Goal: Register for event/course

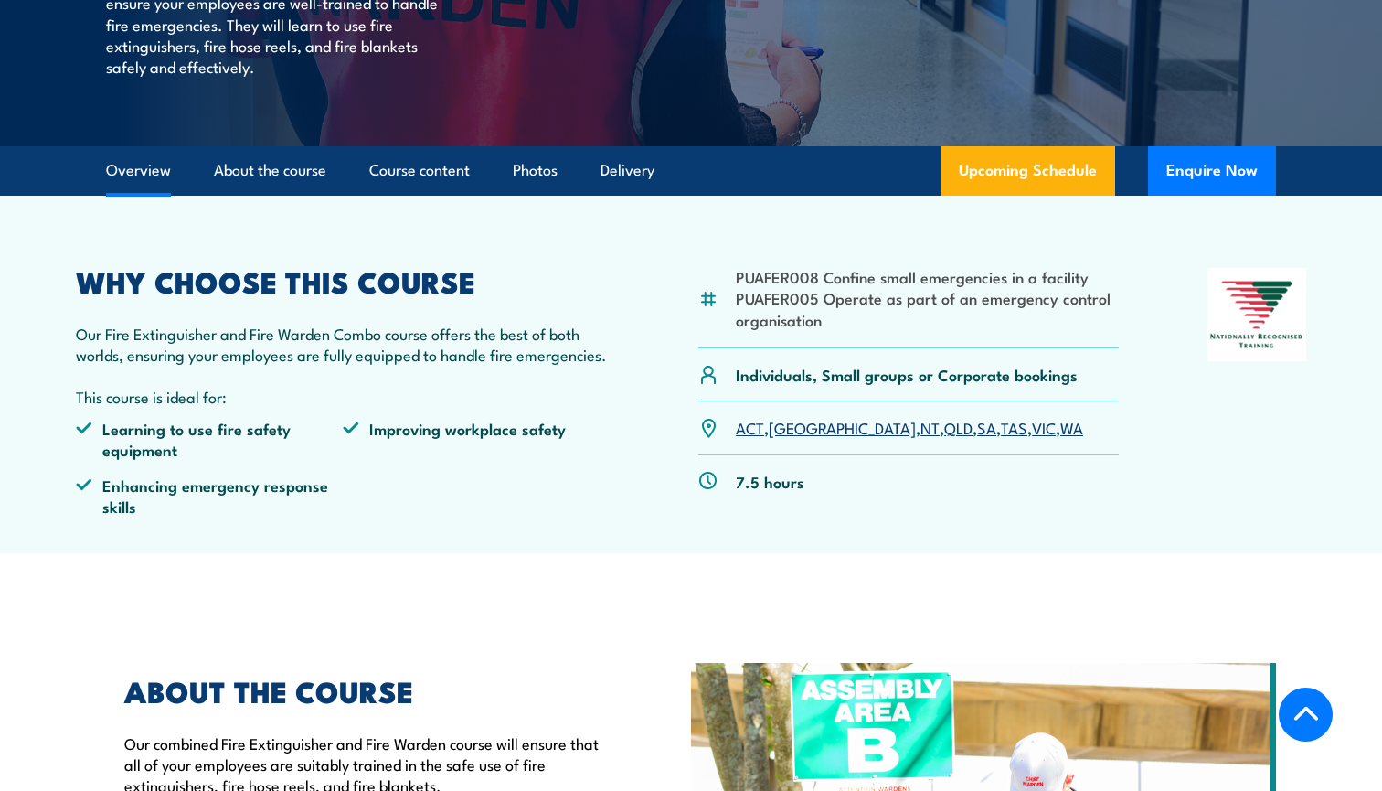
scroll to position [422, 0]
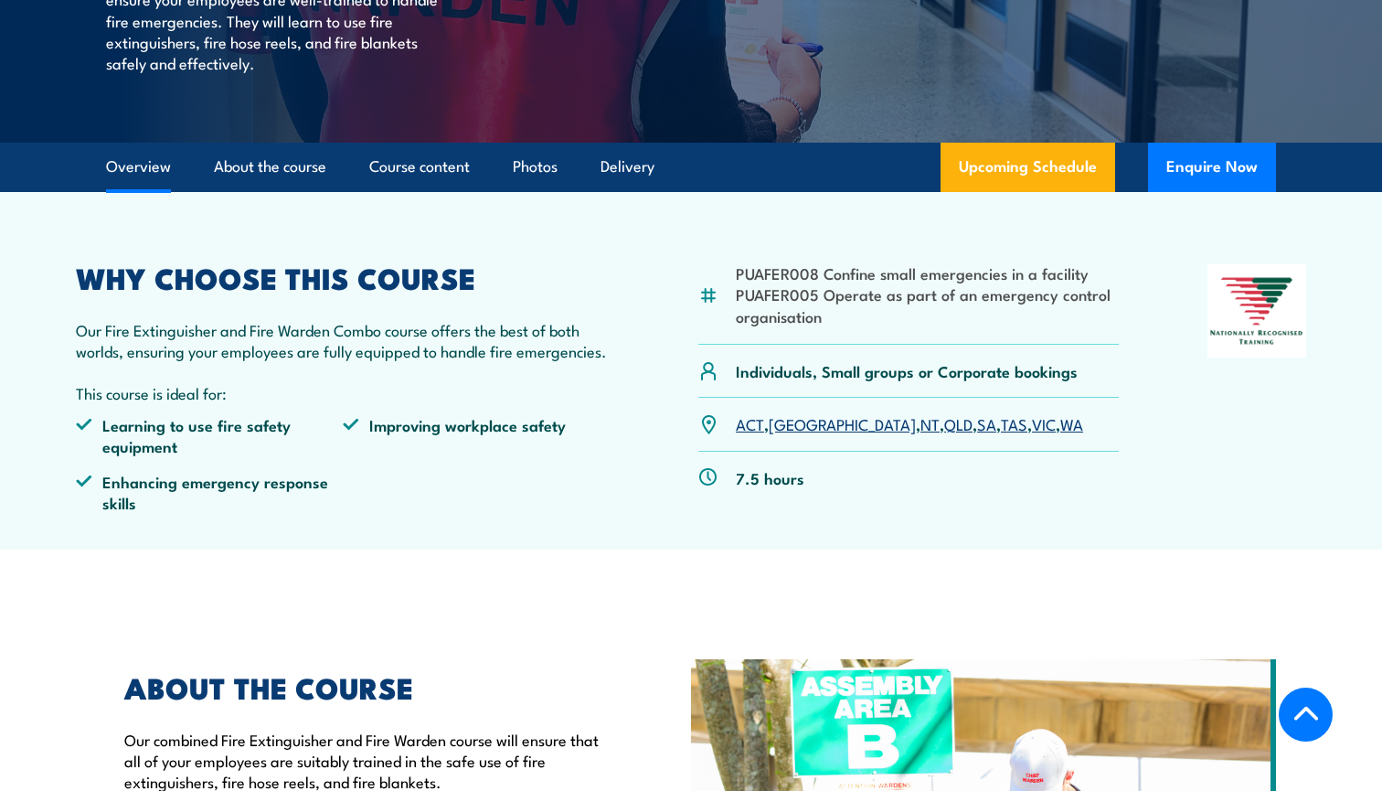
click at [1032, 416] on link "VIC" at bounding box center [1044, 423] width 24 height 22
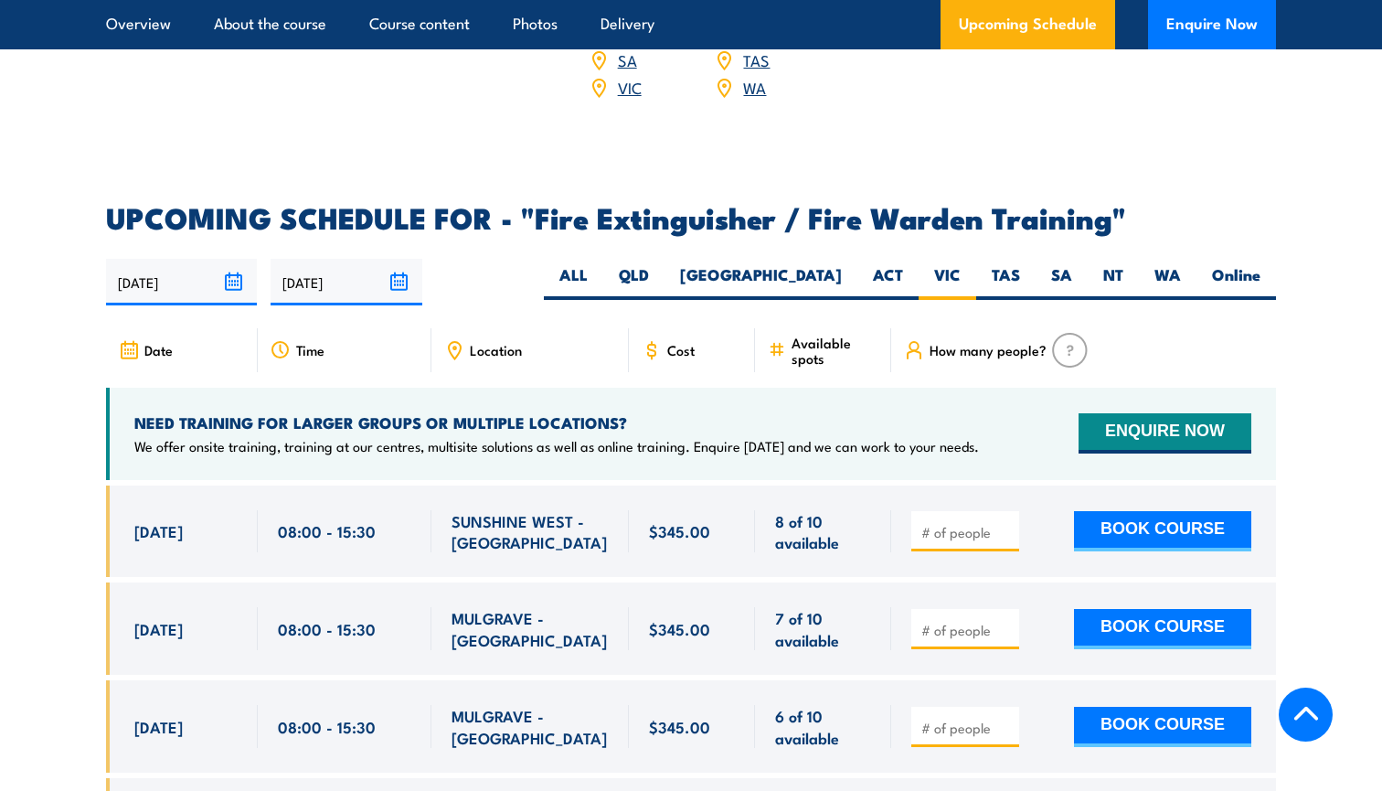
scroll to position [2882, 0]
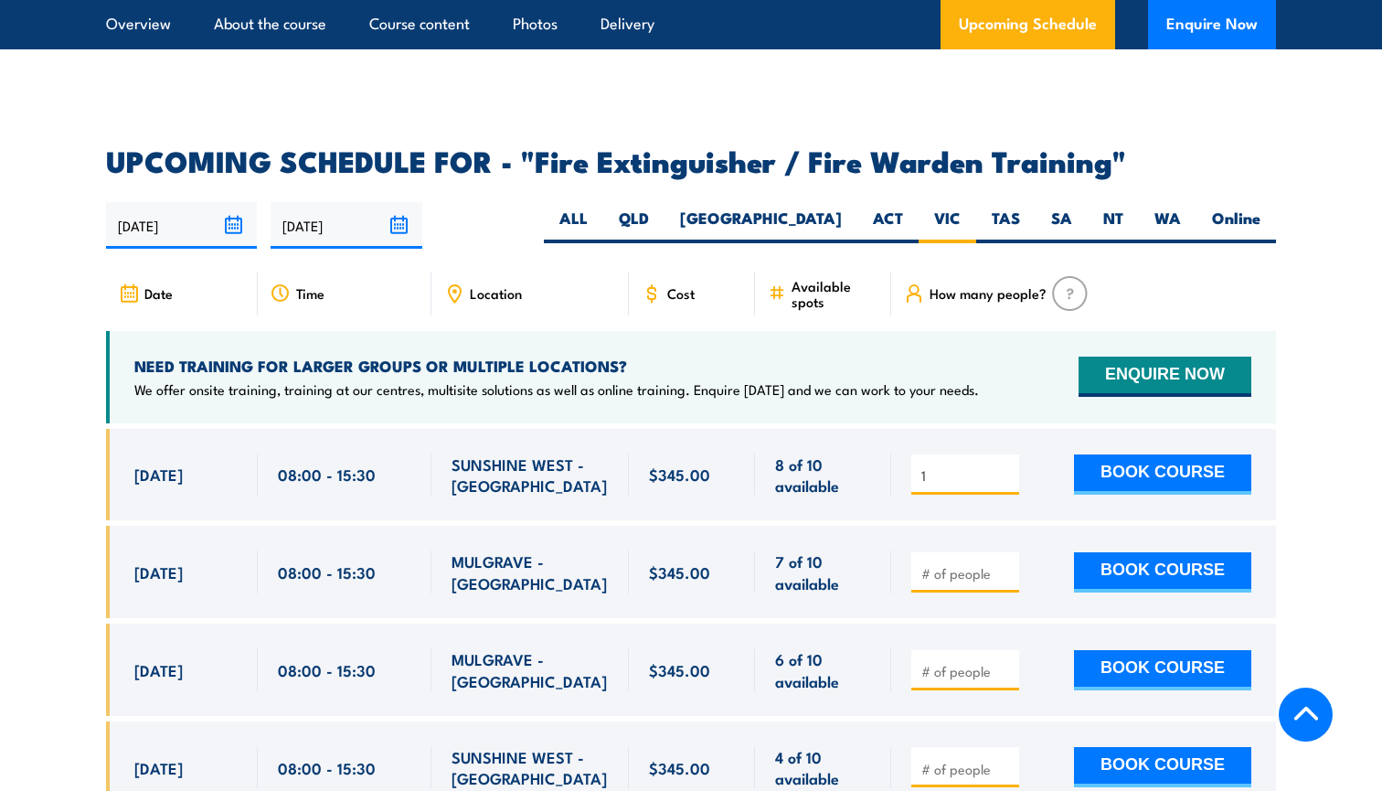
click at [1006, 466] on input "1" at bounding box center [966, 475] width 91 height 18
click at [1006, 466] on input "2" at bounding box center [966, 475] width 91 height 18
click at [1006, 466] on input "3" at bounding box center [966, 475] width 91 height 18
click at [1006, 466] on input "4" at bounding box center [966, 475] width 91 height 18
type input "5"
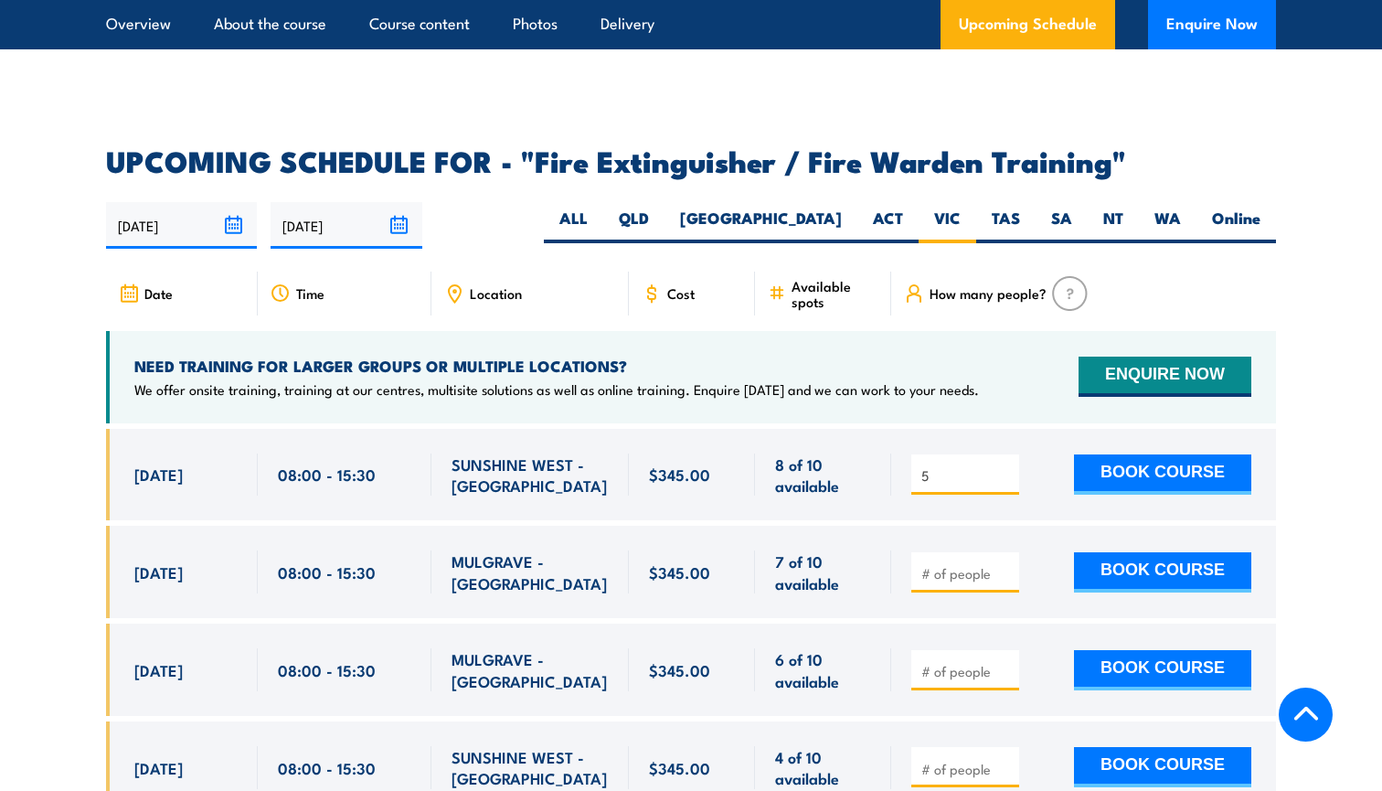
click at [1006, 466] on input "5" at bounding box center [966, 475] width 91 height 18
click at [880, 429] on div "8 of 10 available" at bounding box center [823, 475] width 136 height 92
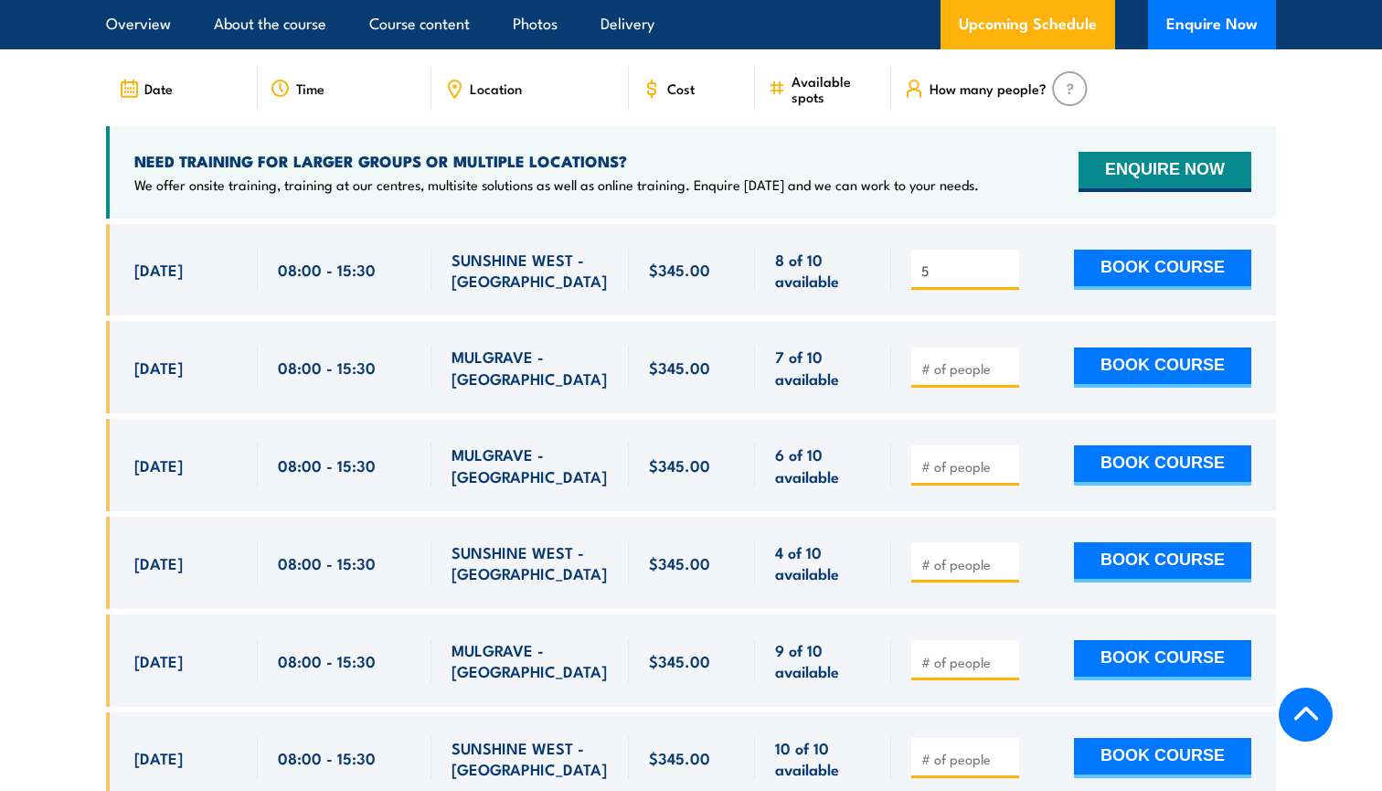
scroll to position [3052, 0]
